Goal: Information Seeking & Learning: Find specific page/section

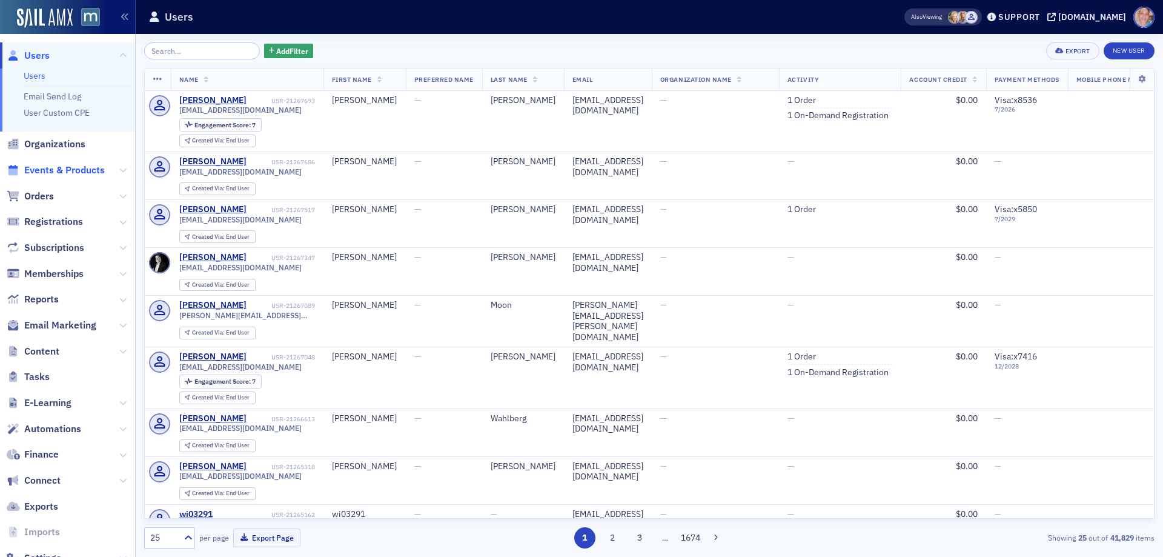
click at [72, 169] on span "Events & Products" at bounding box center [64, 170] width 81 height 13
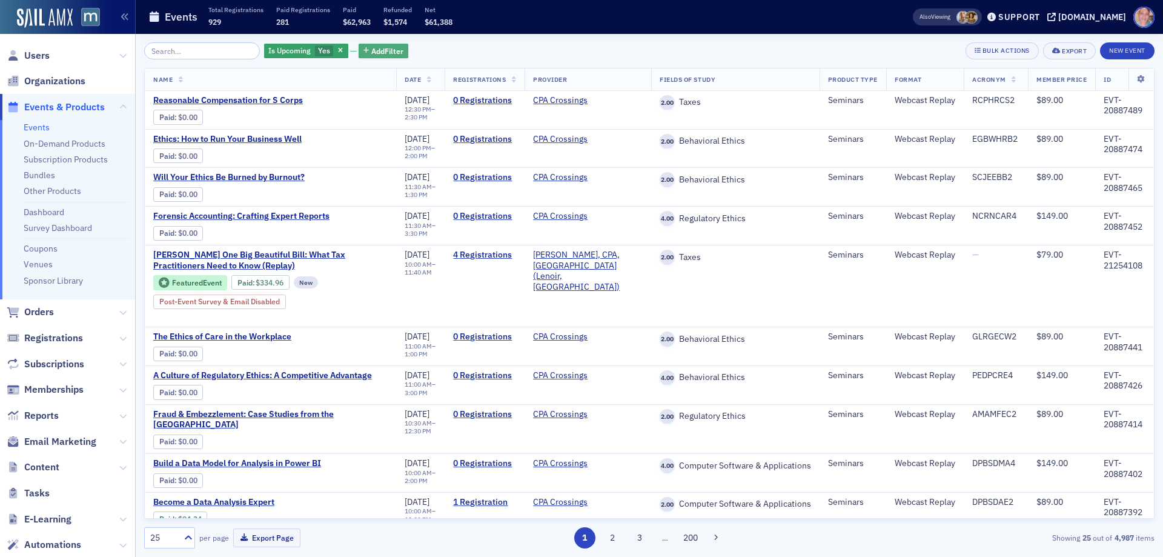
click at [371, 48] on span "Add Filter" at bounding box center [387, 50] width 32 height 11
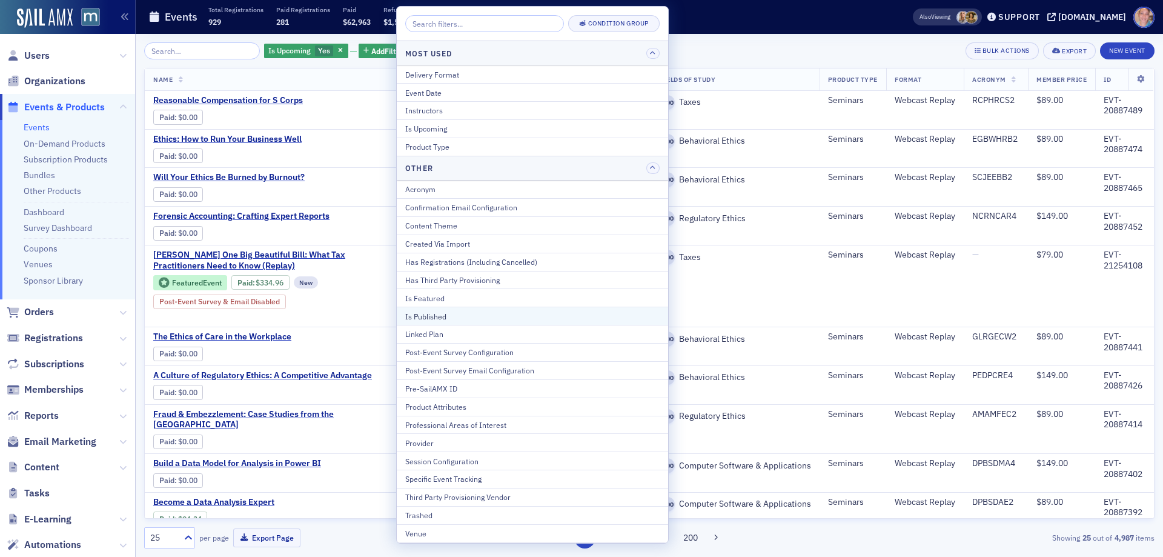
click at [451, 318] on div "Is Published" at bounding box center [532, 316] width 254 height 11
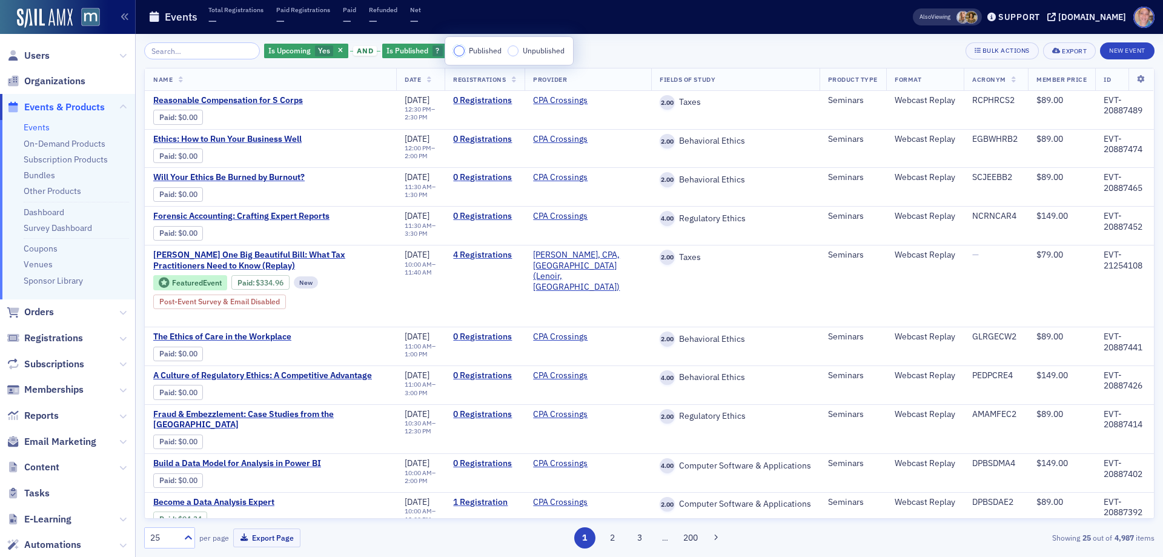
click at [457, 48] on input "Published" at bounding box center [459, 50] width 11 height 11
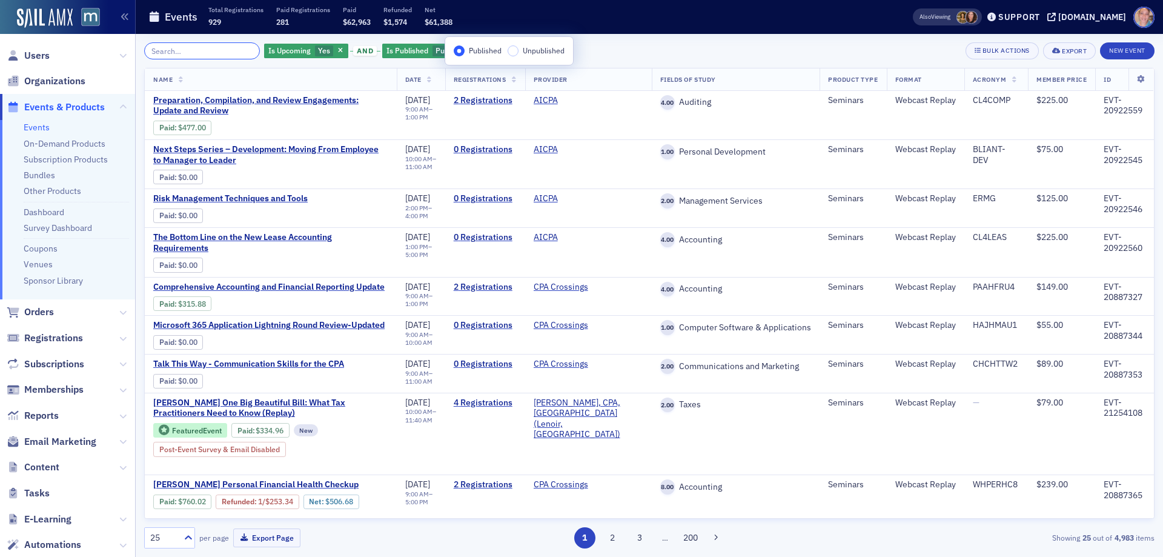
click at [202, 51] on input "search" at bounding box center [202, 50] width 116 height 17
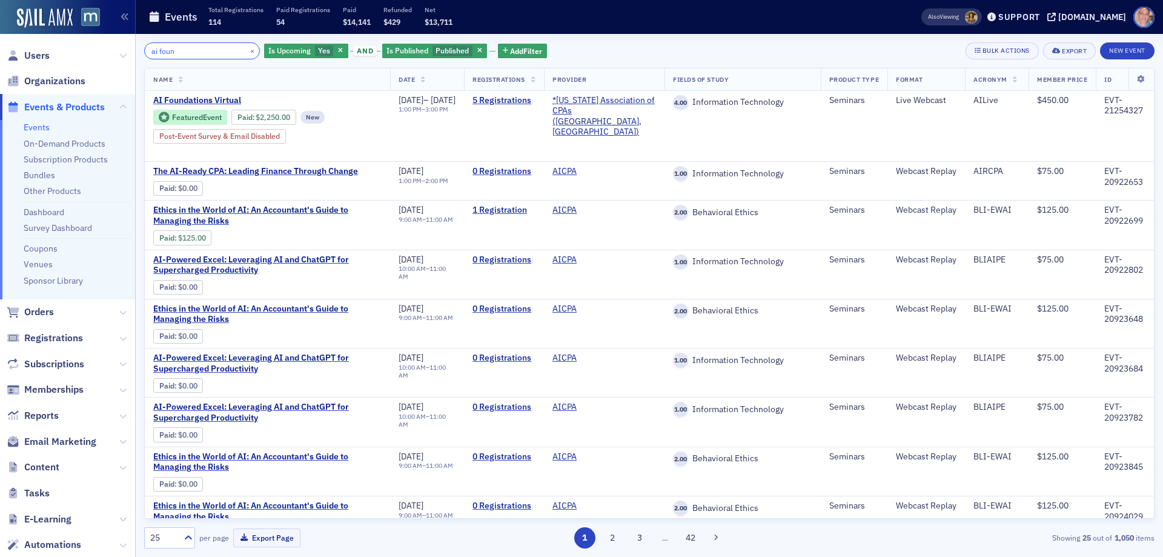
type input "ai foun"
